Goal: Navigation & Orientation: Find specific page/section

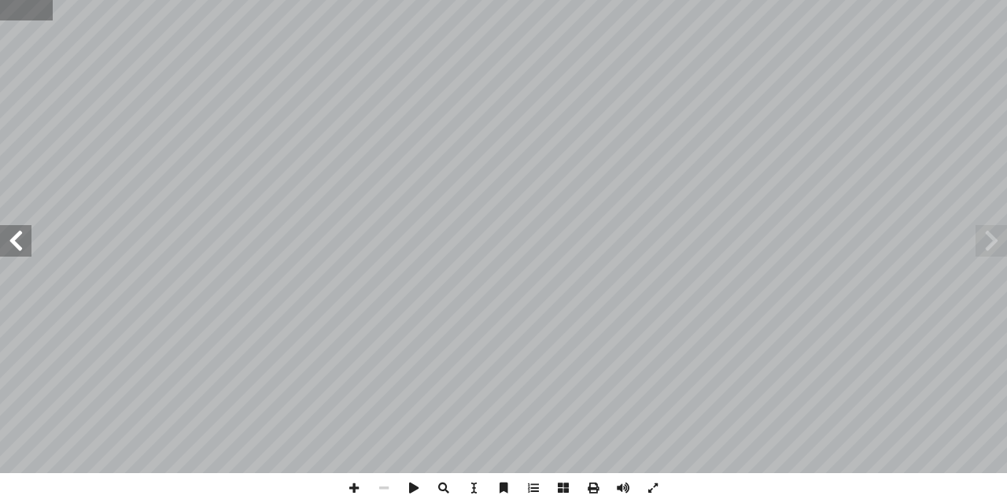
click at [24, 13] on input "text" at bounding box center [26, 10] width 53 height 20
type input "**"
click at [28, 238] on span at bounding box center [15, 240] width 31 height 31
click at [28, 245] on span at bounding box center [15, 240] width 31 height 31
click at [14, 238] on span at bounding box center [15, 240] width 31 height 31
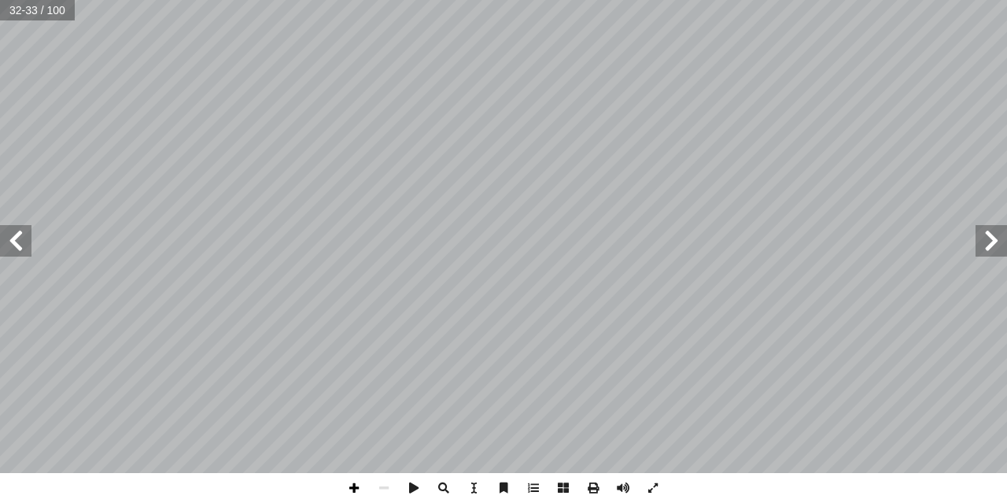
click at [353, 485] on span at bounding box center [354, 488] width 30 height 30
click at [757, 0] on html "الصفحة الرئيسية الصف الأول الصف الثاني الصف الثالث الصف الرابع الصف الخامس الصف…" at bounding box center [503, 71] width 1007 height 143
